Goal: Find contact information: Find contact information

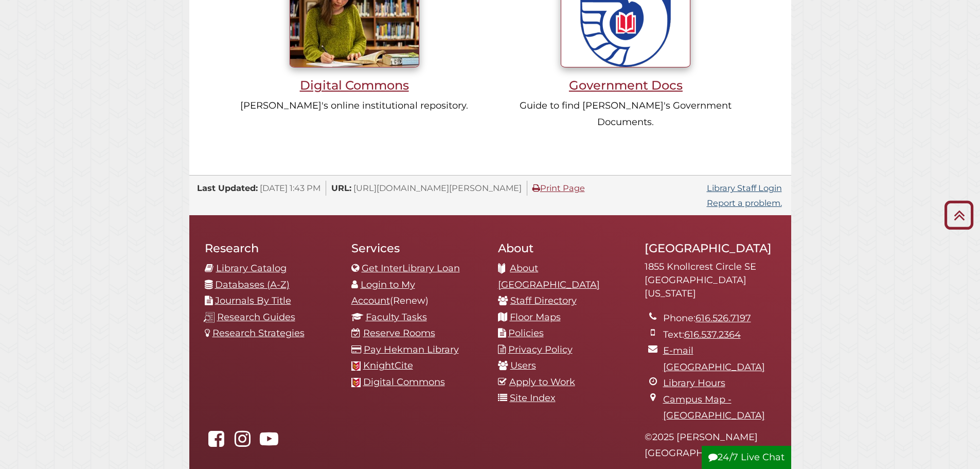
scroll to position [1077, 0]
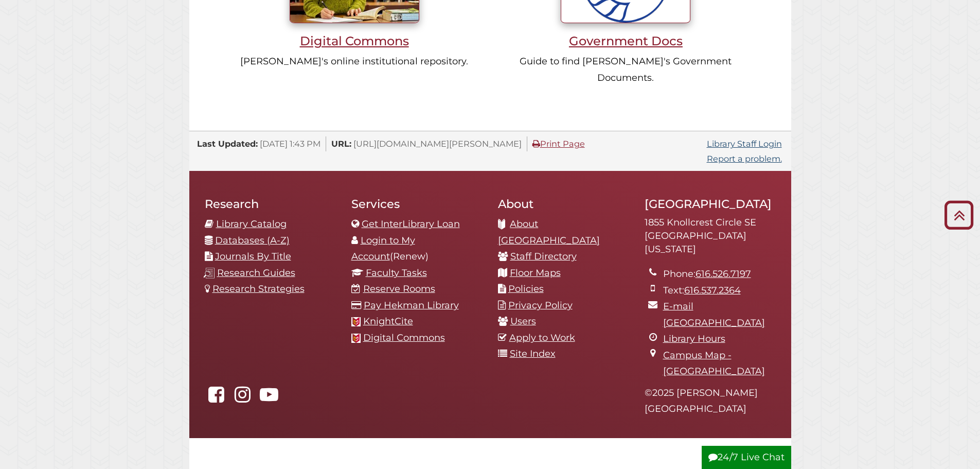
scroll to position [1077, 0]
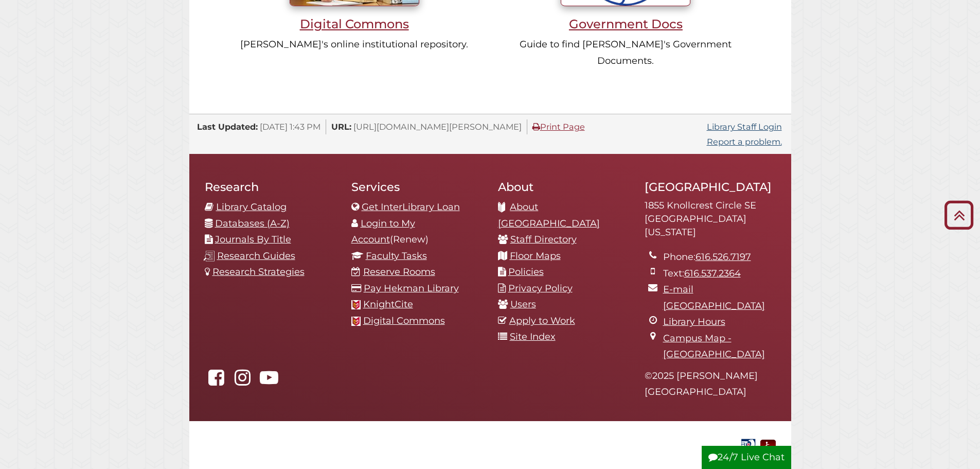
drag, startPoint x: 645, startPoint y: 156, endPoint x: 755, endPoint y: 157, distance: 110.1
click at [755, 199] on address "[STREET_ADDRESS][US_STATE]" at bounding box center [710, 219] width 131 height 40
copy address "1855 Knollcrest Circle SE"
drag, startPoint x: 646, startPoint y: 172, endPoint x: 706, endPoint y: 172, distance: 59.7
click at [706, 199] on address "[STREET_ADDRESS][US_STATE]" at bounding box center [710, 219] width 131 height 40
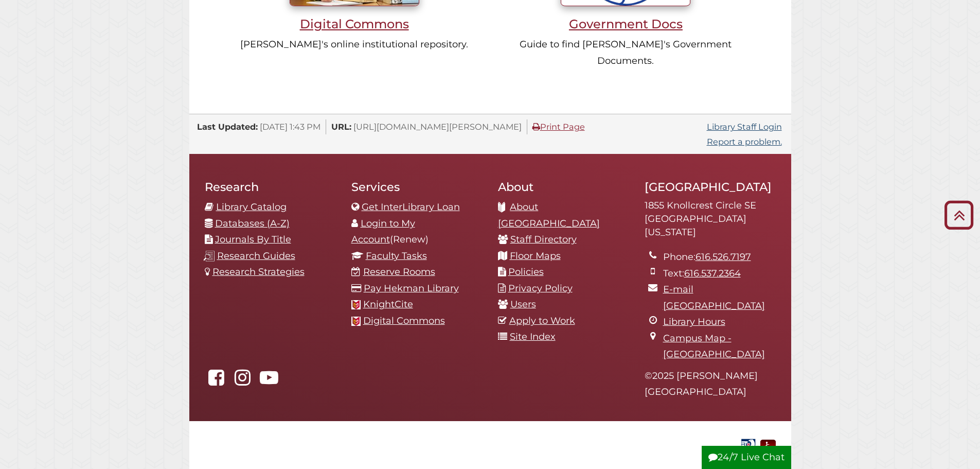
copy address "[GEOGRAPHIC_DATA]"
click at [723, 199] on address "[STREET_ADDRESS][US_STATE]" at bounding box center [710, 219] width 131 height 40
copy address "[US_STATE]"
